Goal: Task Accomplishment & Management: Manage account settings

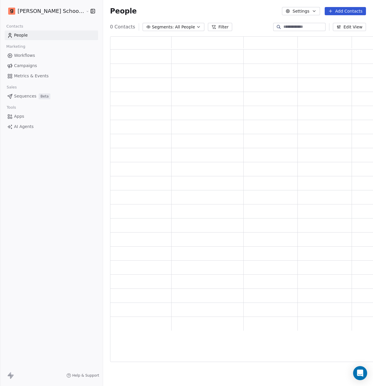
scroll to position [321, 270]
click at [294, 27] on input at bounding box center [303, 27] width 41 height 6
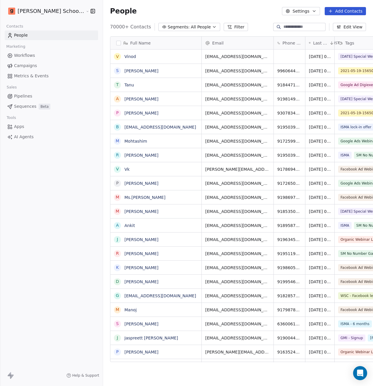
scroll to position [335, 285]
paste input "**********"
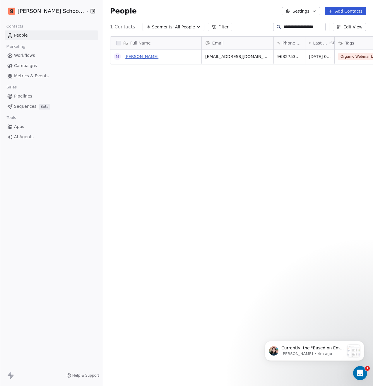
type input "**********"
click at [126, 57] on link "Mayuresh Gavaskar" at bounding box center [141, 56] width 34 height 5
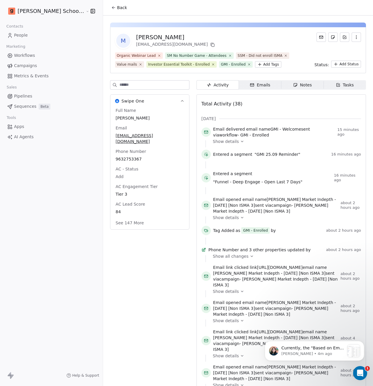
click at [240, 141] on icon at bounding box center [242, 141] width 4 height 4
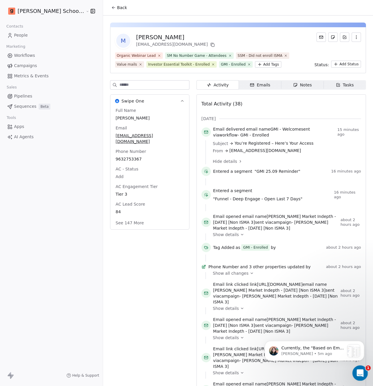
click at [362, 373] on icon "Open Intercom Messenger" at bounding box center [360, 372] width 10 height 10
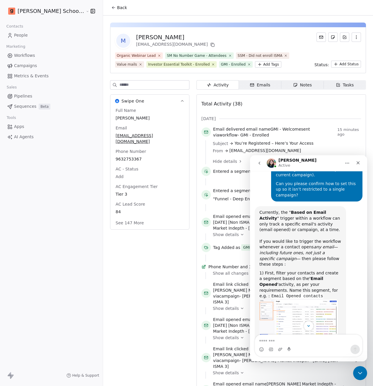
scroll to position [579, 0]
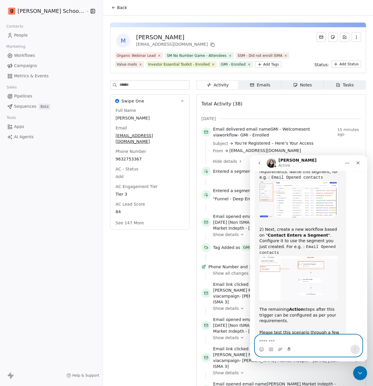
click at [278, 337] on textarea "Message…" at bounding box center [308, 340] width 107 height 10
type textarea "**********"
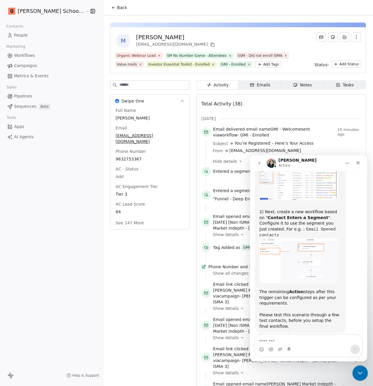
click at [361, 373] on icon "Close Intercom Messenger" at bounding box center [359, 372] width 7 height 7
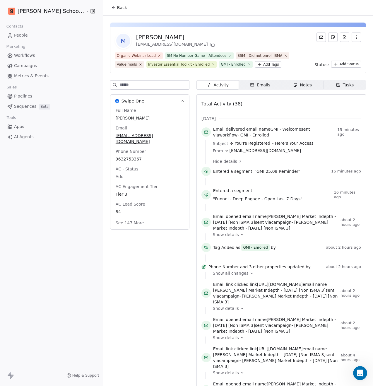
click at [30, 59] on link "Workflows" at bounding box center [51, 56] width 93 height 10
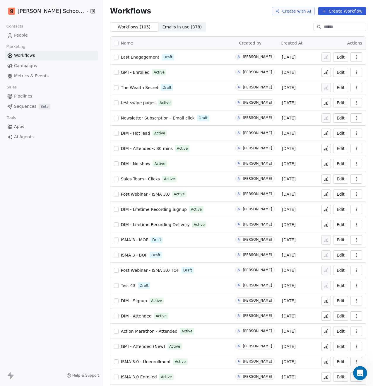
click at [324, 29] on input at bounding box center [344, 27] width 41 height 6
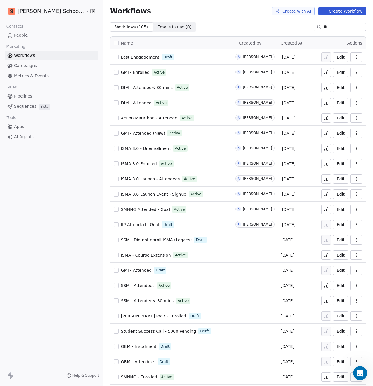
type input "*"
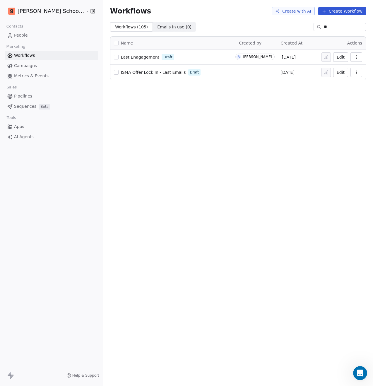
type input "*"
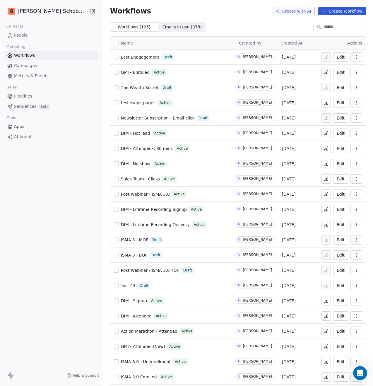
click at [339, 59] on button "Edit" at bounding box center [340, 56] width 15 height 9
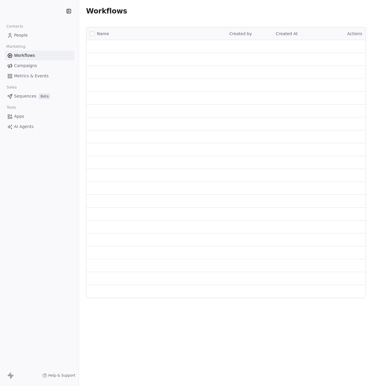
click at [29, 36] on link "People" at bounding box center [39, 35] width 69 height 10
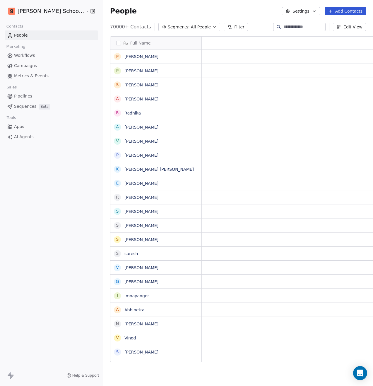
scroll to position [335, 285]
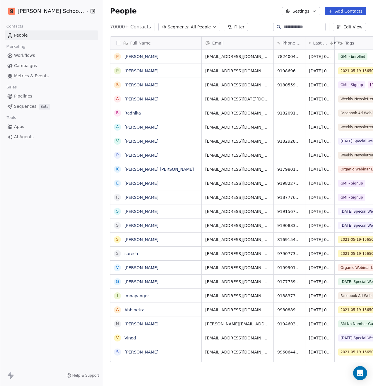
click at [191, 28] on span "All People" at bounding box center [201, 27] width 20 height 6
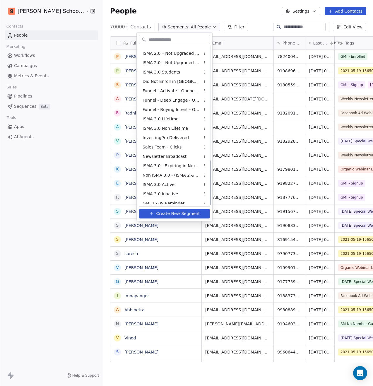
scroll to position [405, 0]
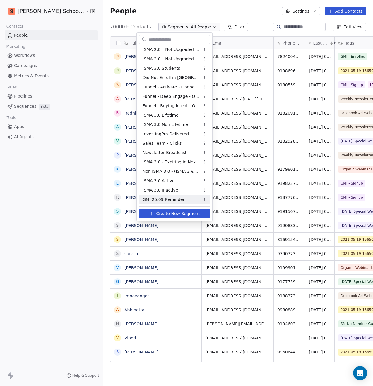
click at [180, 215] on span "Create New Segment" at bounding box center [178, 213] width 44 height 6
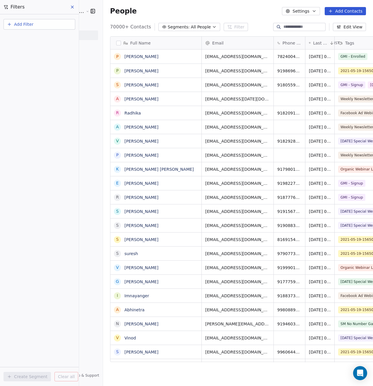
click at [28, 26] on span "Add Filter" at bounding box center [23, 24] width 19 height 6
click at [36, 40] on span "Contact properties" at bounding box center [29, 38] width 38 height 6
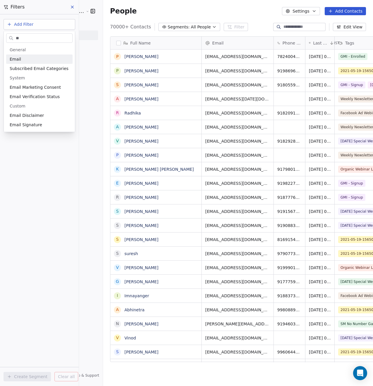
type input "*"
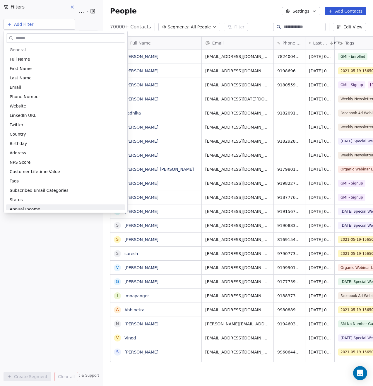
click at [51, 222] on html "Goela School of Finance LLP Contacts People Marketing Workflows Campaigns Metri…" at bounding box center [186, 193] width 373 height 386
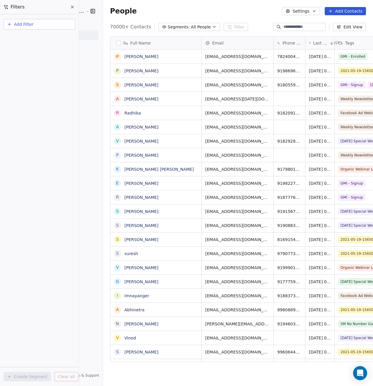
click at [15, 18] on div "Add Filter" at bounding box center [39, 23] width 79 height 18
click at [18, 26] on span "Add Filter" at bounding box center [23, 24] width 19 height 6
click at [35, 49] on span "Contact activity" at bounding box center [26, 47] width 32 height 6
click at [40, 78] on div "Email Opened" at bounding box center [39, 78] width 59 height 6
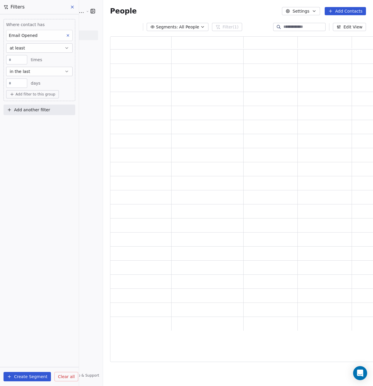
scroll to position [321, 270]
click at [16, 84] on input "**" at bounding box center [17, 83] width 18 height 4
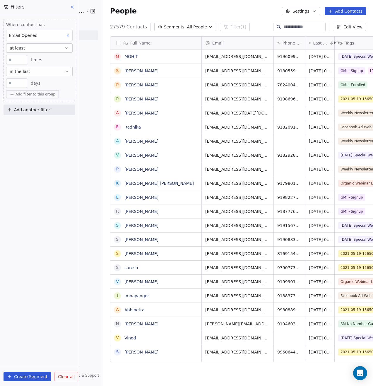
scroll to position [335, 285]
type input "*"
click at [30, 134] on div "Where contact has Email Opened at least * times in the last * days Add filter t…" at bounding box center [39, 199] width 79 height 371
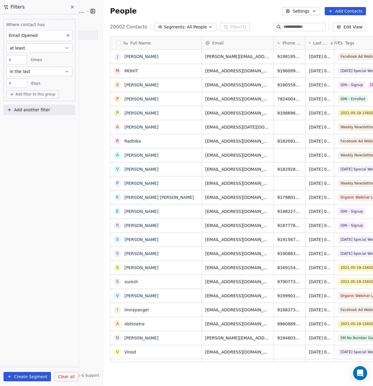
click at [32, 373] on button "Create Segment" at bounding box center [27, 376] width 47 height 9
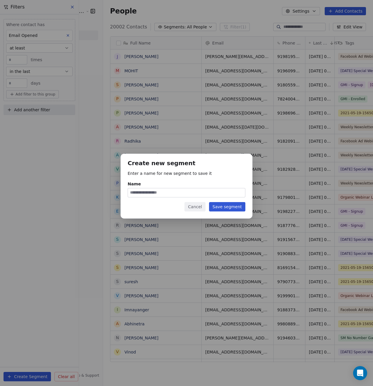
click at [149, 193] on input "Name" at bounding box center [186, 192] width 117 height 9
type input "**********"
click at [216, 207] on button "Save segment" at bounding box center [227, 206] width 36 height 9
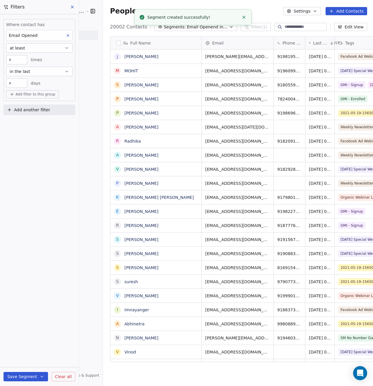
click at [71, 6] on icon at bounding box center [72, 7] width 2 height 2
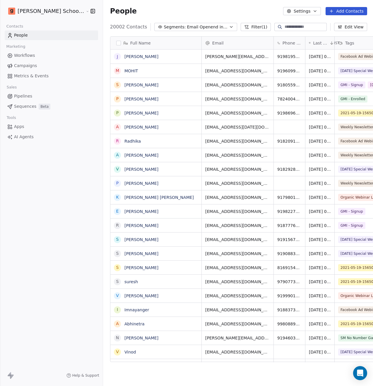
click at [40, 55] on link "Workflows" at bounding box center [51, 56] width 93 height 10
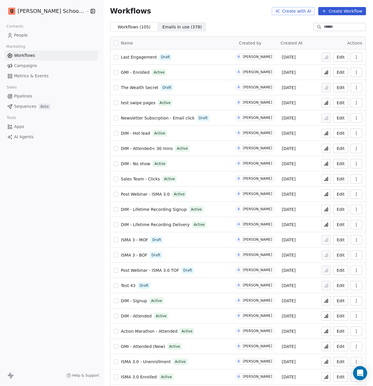
click at [131, 58] on span "Last Engagement" at bounding box center [139, 57] width 36 height 5
click at [51, 34] on link "People" at bounding box center [51, 35] width 93 height 10
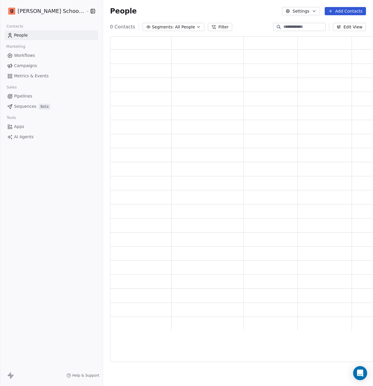
scroll to position [321, 270]
click at [303, 13] on button "Settings" at bounding box center [301, 11] width 38 height 8
click at [304, 25] on span "Contact Properties" at bounding box center [316, 24] width 38 height 6
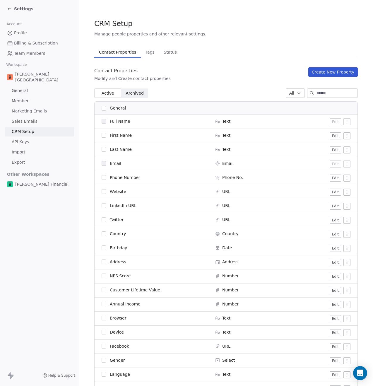
click at [316, 94] on input at bounding box center [336, 93] width 41 height 9
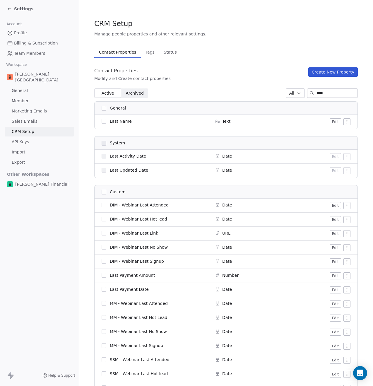
type input "****"
click at [330, 73] on button "Create New Property" at bounding box center [332, 71] width 49 height 9
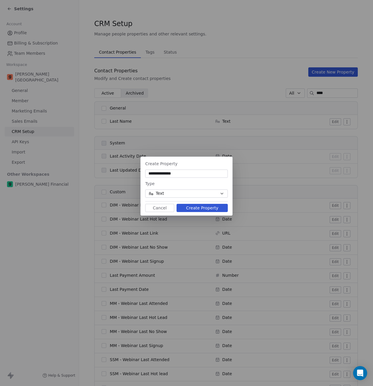
type input "**********"
click at [179, 194] on button "Text" at bounding box center [186, 193] width 83 height 8
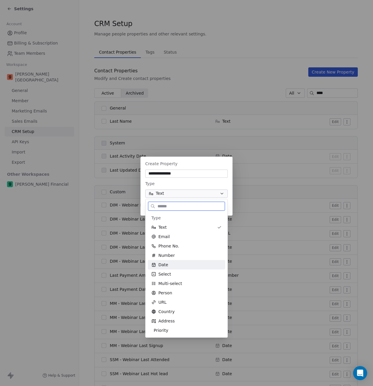
click at [178, 263] on div "Date" at bounding box center [186, 265] width 70 height 6
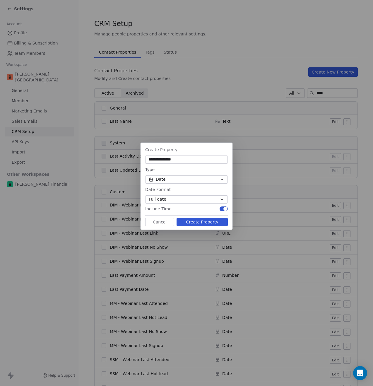
click at [205, 224] on button "Create Property" at bounding box center [202, 222] width 51 height 8
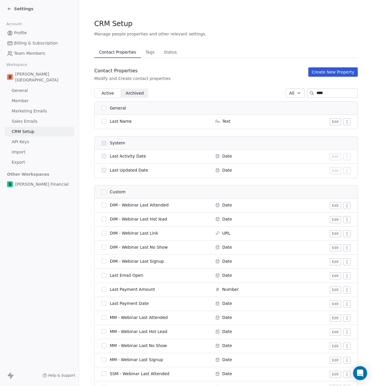
click at [21, 11] on span "Settings" at bounding box center [23, 9] width 19 height 6
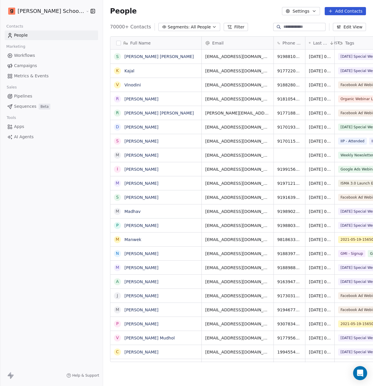
scroll to position [335, 285]
click at [24, 58] on span "Workflows" at bounding box center [24, 55] width 21 height 6
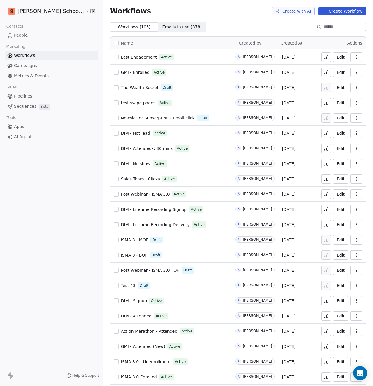
click at [354, 58] on icon "button" at bounding box center [356, 57] width 5 height 5
click at [340, 88] on span "Rename" at bounding box center [335, 90] width 17 height 6
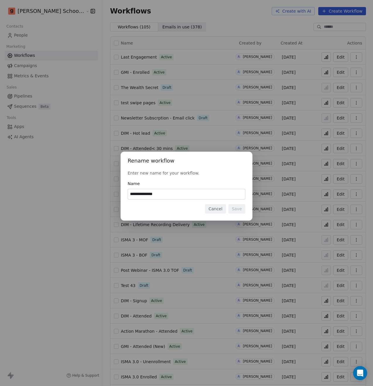
click at [154, 194] on input "**********" at bounding box center [186, 194] width 117 height 10
type input "**********"
click at [237, 210] on button "Save" at bounding box center [236, 208] width 17 height 9
